Goal: Task Accomplishment & Management: Complete application form

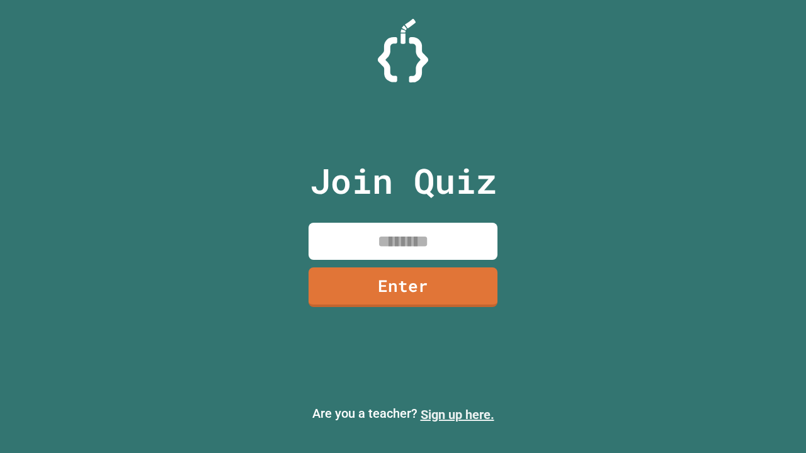
click at [457, 415] on link "Sign up here." at bounding box center [458, 414] width 74 height 15
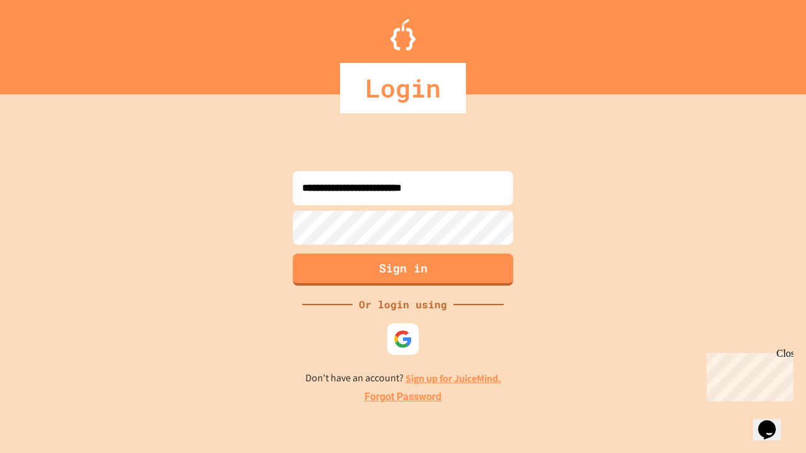
type input "**********"
